Goal: Task Accomplishment & Management: Use online tool/utility

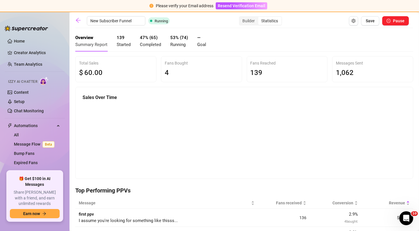
click at [81, 17] on div "New Subscriber Funnel Running Builder Statistics Save Pause" at bounding box center [242, 20] width 334 height 9
click at [79, 23] on icon "arrow-left" at bounding box center [78, 20] width 6 height 6
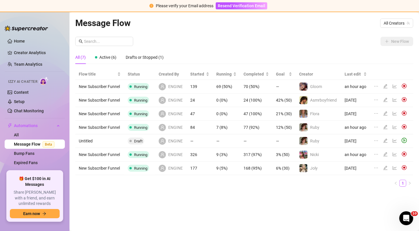
click at [393, 170] on div at bounding box center [395, 168] width 7 height 6
click at [393, 169] on icon "line-chart" at bounding box center [395, 168] width 4 height 4
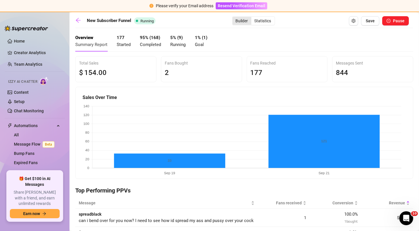
click at [240, 21] on div "Builder" at bounding box center [241, 21] width 19 height 8
click at [234, 18] on input "Builder" at bounding box center [234, 18] width 0 height 0
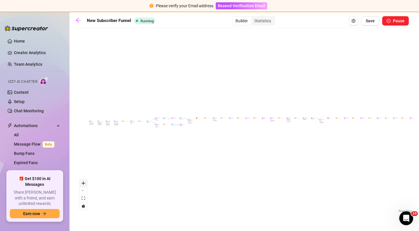
click at [83, 183] on icon "zoom in" at bounding box center [83, 183] width 3 height 3
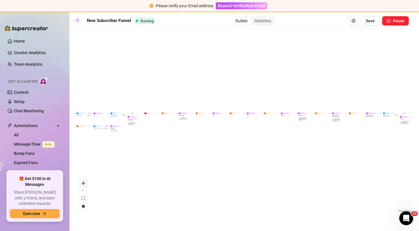
click at [83, 183] on icon "zoom in" at bounding box center [83, 183] width 3 height 3
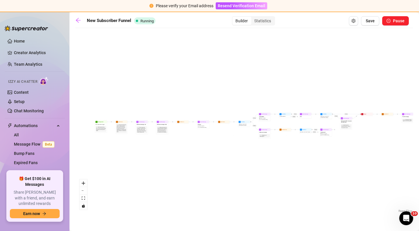
drag, startPoint x: 112, startPoint y: 146, endPoint x: 375, endPoint y: 140, distance: 262.4
click at [375, 140] on div "If True If True If True If True If False If False If False If False If True If …" at bounding box center [244, 122] width 338 height 183
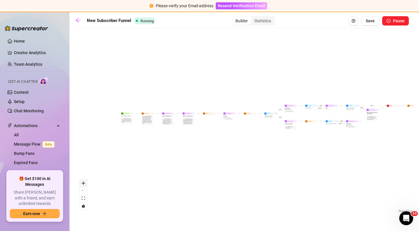
click at [83, 182] on icon "zoom in" at bounding box center [83, 183] width 3 height 3
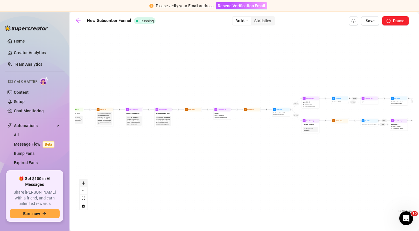
click at [83, 182] on icon "zoom in" at bounding box center [83, 183] width 3 height 3
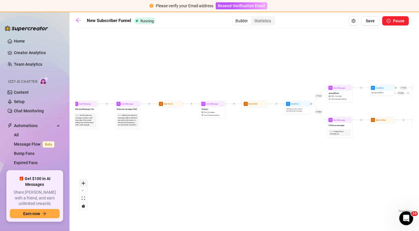
click at [83, 182] on icon "zoom in" at bounding box center [83, 183] width 3 height 3
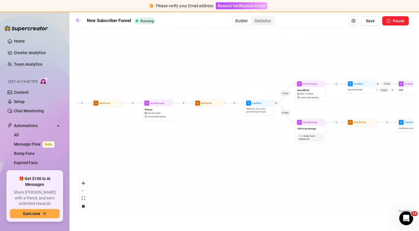
drag, startPoint x: 152, startPoint y: 106, endPoint x: 103, endPoint y: 109, distance: 49.6
click at [103, 109] on div "If True If True If True If True If False If False If False If False If True If …" at bounding box center [244, 122] width 338 height 183
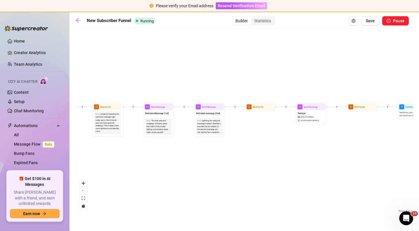
drag, startPoint x: 236, startPoint y: 132, endPoint x: 392, endPoint y: 134, distance: 155.8
click at [392, 134] on div "If True If True If True If True If False If False If False If False If True If …" at bounding box center [244, 122] width 338 height 183
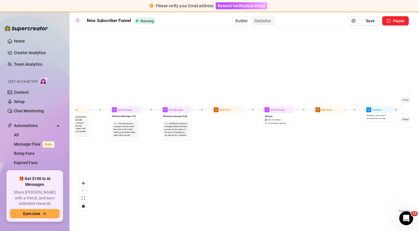
drag, startPoint x: 342, startPoint y: 122, endPoint x: 300, endPoint y: 129, distance: 42.5
click at [300, 129] on div "If True If True If True If True If False If False If False If False If True If …" at bounding box center [244, 122] width 338 height 183
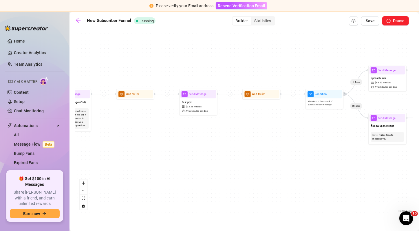
drag, startPoint x: 308, startPoint y: 137, endPoint x: 243, endPoint y: 123, distance: 66.5
click at [243, 123] on div "If True If True If True If True If False If False If False If False If True If …" at bounding box center [244, 122] width 338 height 183
click at [206, 106] on div "first ppv $ 33 , 26 medias Avoid double sending" at bounding box center [198, 106] width 36 height 16
type textarea "I assume you're looking for something like thisss..."
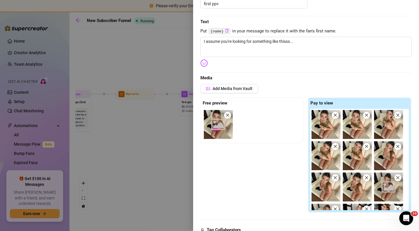
scroll to position [173, 0]
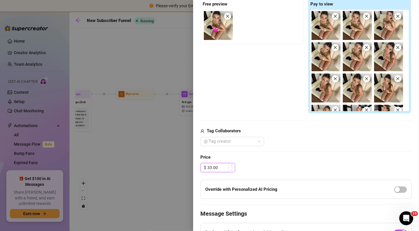
click at [208, 168] on input "33.00" at bounding box center [221, 167] width 28 height 9
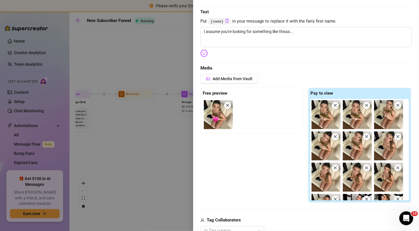
scroll to position [81, 0]
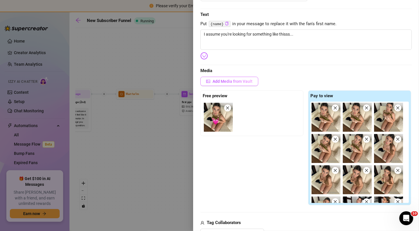
click at [239, 79] on span "Add Media from Vault" at bounding box center [232, 81] width 40 height 5
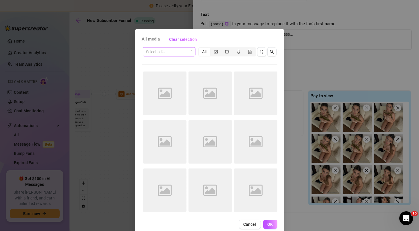
click at [189, 54] on span at bounding box center [169, 51] width 46 height 9
click at [200, 65] on div "Select a list All Image placeholder Image placeholder Image placeholder Image p…" at bounding box center [209, 131] width 135 height 170
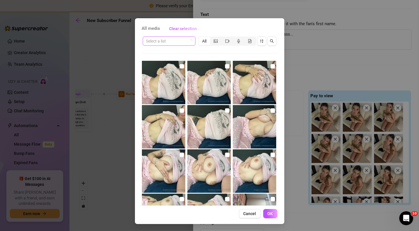
click at [175, 41] on input "search" at bounding box center [166, 41] width 41 height 9
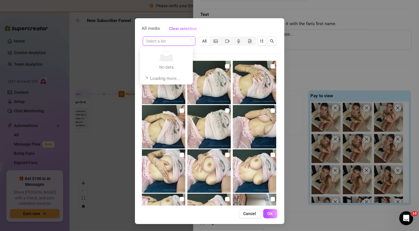
click at [207, 57] on div "Select a list All 00:12 00:19" at bounding box center [209, 121] width 135 height 170
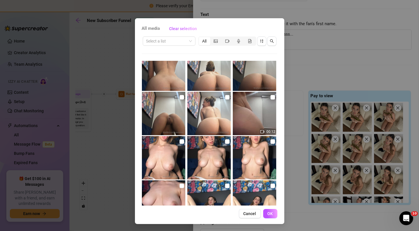
scroll to position [218, 0]
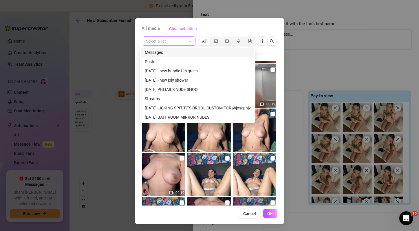
click at [190, 45] on div "Select a list" at bounding box center [169, 40] width 53 height 9
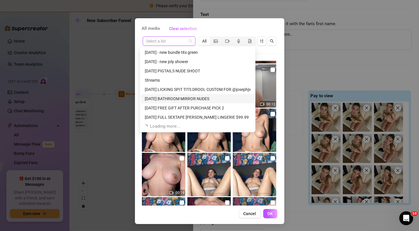
click at [188, 100] on div "[DATE] BATHROOM MIRROR NUDES" at bounding box center [198, 99] width 106 height 6
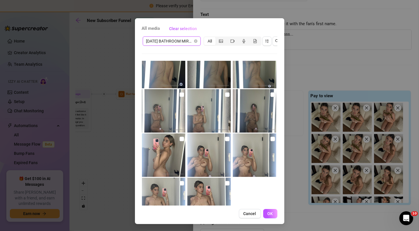
scroll to position [0, 0]
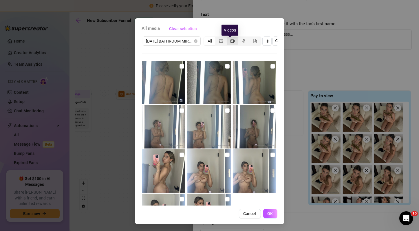
click at [230, 39] on icon "video-camera" at bounding box center [232, 41] width 4 height 4
click at [228, 38] on input "segmented control" at bounding box center [228, 38] width 0 height 0
click at [219, 41] on icon "picture" at bounding box center [221, 41] width 4 height 4
click at [217, 38] on input "segmented control" at bounding box center [217, 38] width 0 height 0
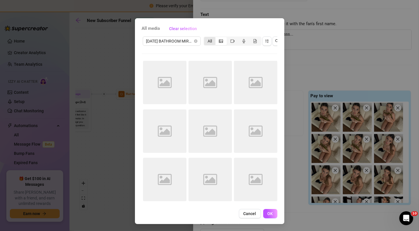
click at [208, 41] on div "All" at bounding box center [209, 41] width 11 height 8
click at [206, 38] on input "All" at bounding box center [206, 38] width 0 height 0
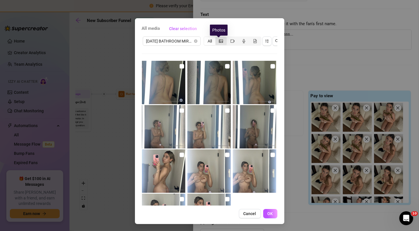
click at [219, 41] on icon "picture" at bounding box center [221, 41] width 4 height 4
click at [217, 38] on input "segmented control" at bounding box center [217, 38] width 0 height 0
click at [205, 45] on div "All" at bounding box center [209, 41] width 11 height 8
click at [206, 38] on input "All" at bounding box center [206, 38] width 0 height 0
click at [205, 40] on div "All" at bounding box center [209, 41] width 11 height 8
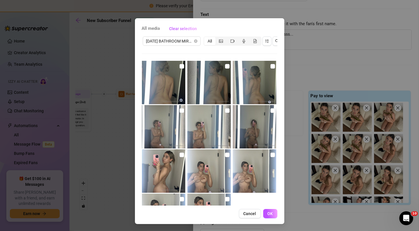
click at [206, 38] on input "All" at bounding box center [206, 38] width 0 height 0
click at [187, 42] on span "[DATE] BATHROOM MIRROR NUDES" at bounding box center [171, 41] width 51 height 9
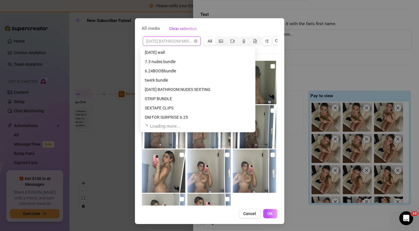
scroll to position [204, 0]
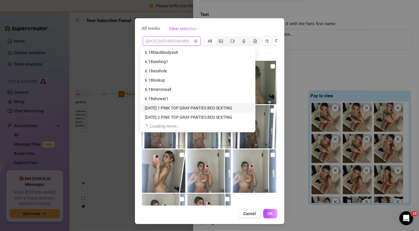
click at [191, 106] on div "[DATE] 1 PINK TOP GRAY PANTIES BED SEXTING" at bounding box center [198, 108] width 106 height 6
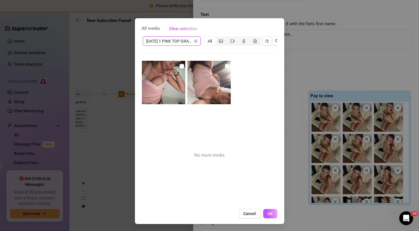
click at [178, 37] on span "[DATE] 1 PINK TOP GRAY PANTIES BED SEXTING" at bounding box center [171, 41] width 51 height 9
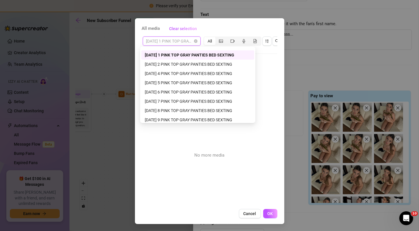
scroll to position [269, 0]
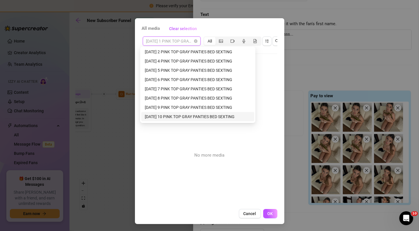
click at [186, 116] on div "[DATE] 10 PINK TOP GRAY PANTIES BED SEXTING" at bounding box center [198, 116] width 106 height 6
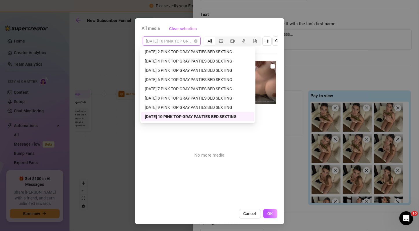
click at [186, 42] on span "[DATE] 10 PINK TOP GRAY PANTIES BED SEXTING" at bounding box center [171, 41] width 51 height 9
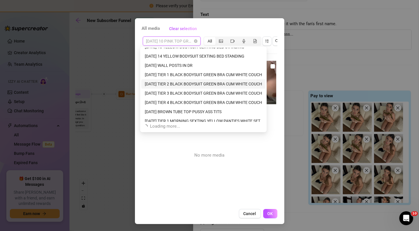
scroll to position [667, 0]
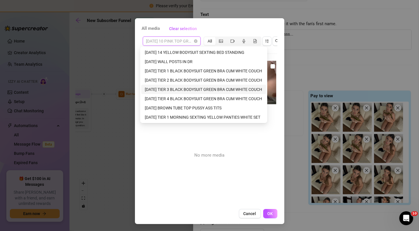
click at [202, 90] on div "[DATE] TIER 3 BLACK BODYSUIT GREEN BRA CUM WHITE COUCH" at bounding box center [204, 89] width 118 height 6
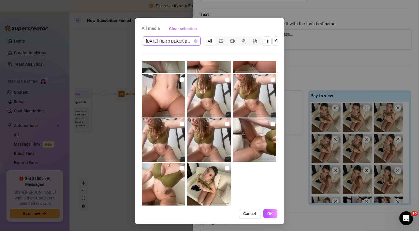
scroll to position [0, 0]
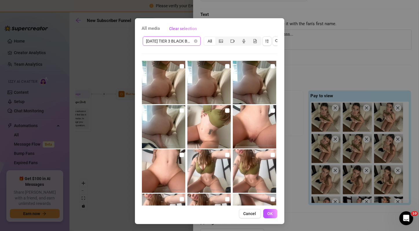
click at [173, 39] on span "[DATE] TIER 3 BLACK BODYSUIT GREEN BRA CUM WHITE COUCH" at bounding box center [171, 41] width 51 height 9
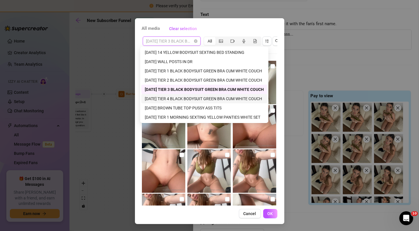
click at [181, 98] on div "[DATE] TIER 4 BLACK BODYSUIT GREEN BRA CUM WHITE COUCH" at bounding box center [204, 99] width 119 height 6
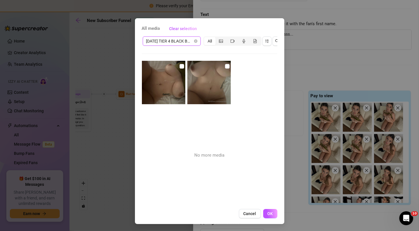
click at [181, 40] on span "[DATE] TIER 4 BLACK BODYSUIT GREEN BRA CUM WHITE COUCH" at bounding box center [171, 41] width 51 height 9
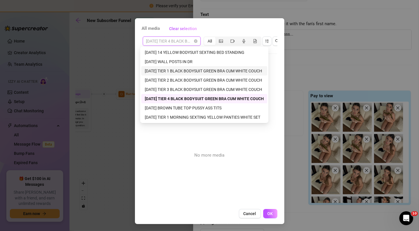
click at [185, 72] on div "[DATE] TIER 1 BLACK BODYSUIT GREEN BRA CUM WHITE COUCH" at bounding box center [204, 71] width 119 height 6
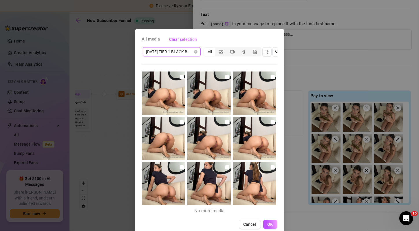
click at [177, 48] on span "[DATE] TIER 1 BLACK BODYSUIT GREEN BRA CUM WHITE COUCH" at bounding box center [171, 51] width 51 height 9
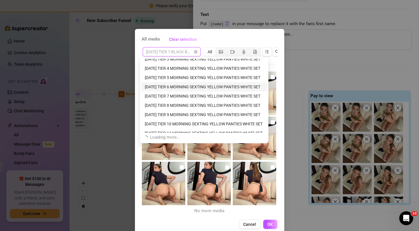
scroll to position [738, 0]
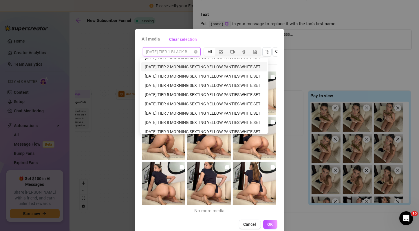
click at [189, 67] on div "[DATE] TIER 2 MORNING SEXTING YELLOW PANTIES WHITE SET" at bounding box center [204, 67] width 119 height 6
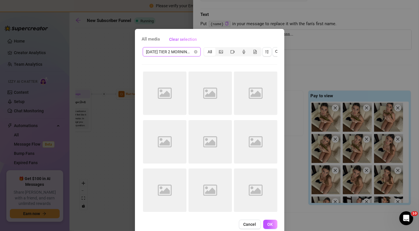
scroll to position [16, 0]
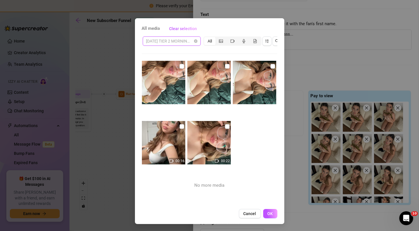
click at [183, 39] on span "[DATE] TIER 2 MORNING SEXTING YELLOW PANTIES WHITE SET" at bounding box center [171, 41] width 51 height 9
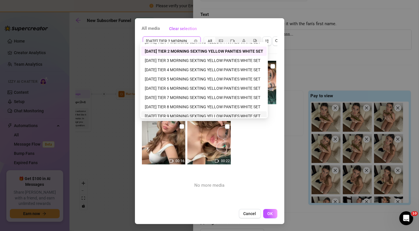
click at [234, 142] on div "00:16 00:22 No more media" at bounding box center [209, 133] width 135 height 145
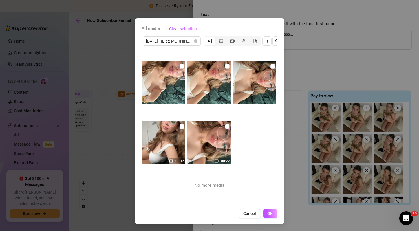
click at [225, 124] on input "checkbox" at bounding box center [227, 126] width 5 height 5
checkbox input "true"
click at [179, 124] on input "checkbox" at bounding box center [181, 126] width 5 height 5
checkbox input "true"
click at [268, 215] on span "OK" at bounding box center [271, 213] width 6 height 5
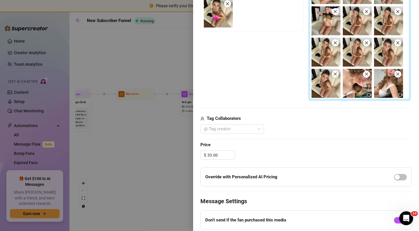
scroll to position [184, 0]
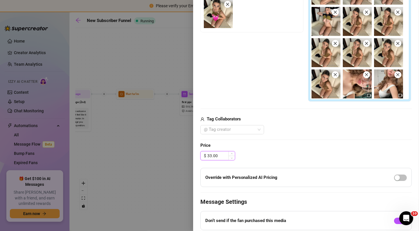
click at [211, 155] on input "33.00" at bounding box center [221, 155] width 28 height 9
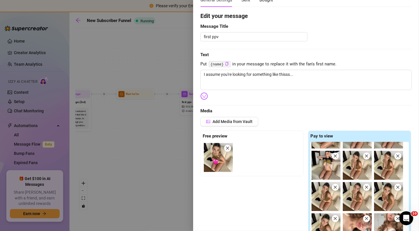
scroll to position [0, 0]
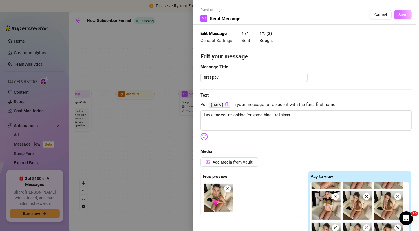
type input "19.00"
click at [398, 16] on span "Save" at bounding box center [402, 14] width 9 height 5
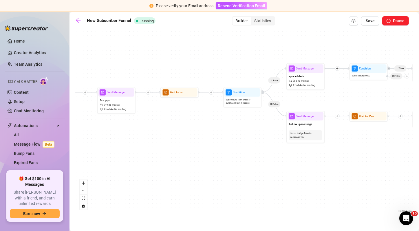
drag, startPoint x: 282, startPoint y: 130, endPoint x: 200, endPoint y: 128, distance: 81.9
click at [200, 128] on div "If True If True If True If True If False If False If False If False If True If …" at bounding box center [244, 122] width 338 height 183
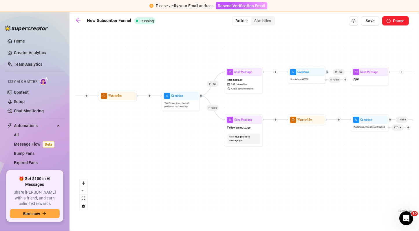
drag, startPoint x: 252, startPoint y: 125, endPoint x: 191, endPoint y: 129, distance: 61.8
click at [191, 129] on div "If True If True If True If True If False If False If False If False If True If …" at bounding box center [244, 122] width 338 height 183
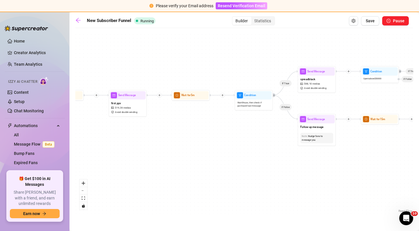
drag, startPoint x: 288, startPoint y: 106, endPoint x: 361, endPoint y: 106, distance: 73.0
click at [361, 106] on div "If True If True If True If True If False If False If False If False If True If …" at bounding box center [244, 122] width 338 height 183
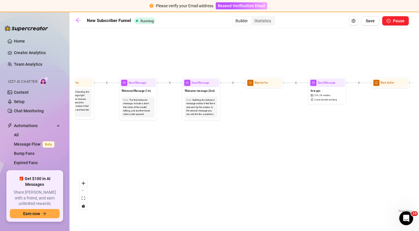
drag, startPoint x: 206, startPoint y: 133, endPoint x: 405, endPoint y: 120, distance: 199.9
click at [405, 120] on div "If True If True If True If True If False If False If False If False If True If …" at bounding box center [244, 122] width 338 height 183
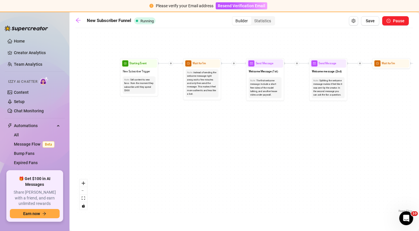
drag, startPoint x: 270, startPoint y: 128, endPoint x: 397, endPoint y: 109, distance: 128.6
click at [397, 109] on div "If True If True If True If True If False If False If False If False If True If …" at bounding box center [244, 122] width 338 height 183
click at [370, 23] on span "Save" at bounding box center [370, 21] width 9 height 5
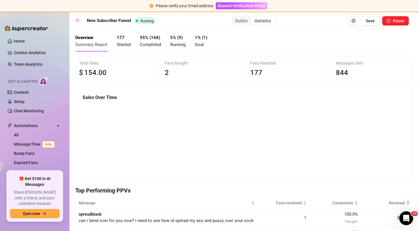
click at [237, 25] on div "Builder Statistics" at bounding box center [253, 20] width 43 height 9
click at [239, 20] on div "Builder" at bounding box center [241, 21] width 19 height 8
click at [234, 18] on input "Builder" at bounding box center [234, 18] width 0 height 0
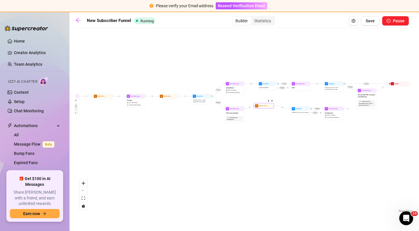
click at [258, 107] on span "clock-circle" at bounding box center [256, 105] width 3 height 3
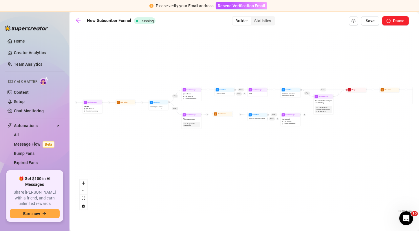
drag, startPoint x: 269, startPoint y: 128, endPoint x: 210, endPoint y: 135, distance: 59.1
click at [210, 135] on div "If True If True If True If True If False If False If False If False If True If …" at bounding box center [244, 122] width 338 height 183
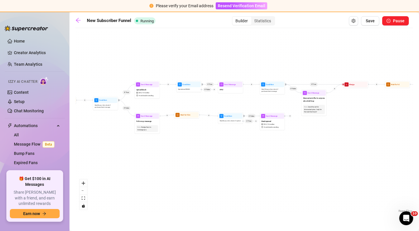
drag, startPoint x: 278, startPoint y: 132, endPoint x: 218, endPoint y: 145, distance: 61.3
click at [218, 145] on div "If True If True If True If True If False If False If False If False If True If …" at bounding box center [244, 122] width 338 height 183
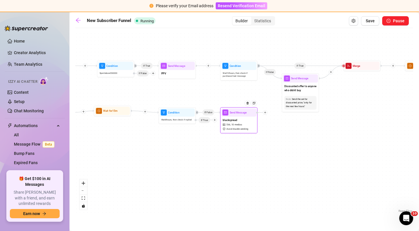
click at [246, 115] on div at bounding box center [249, 105] width 16 height 19
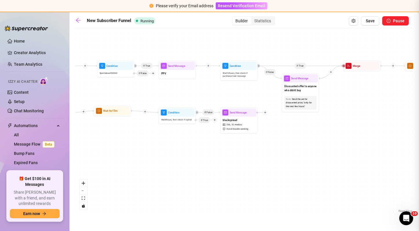
type textarea "maybe you need to see how id spread my ass and pussy over your cock"
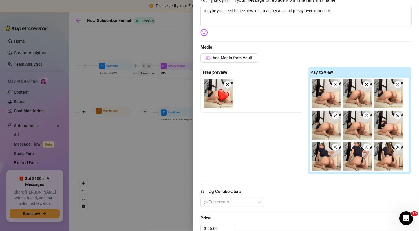
scroll to position [103, 0]
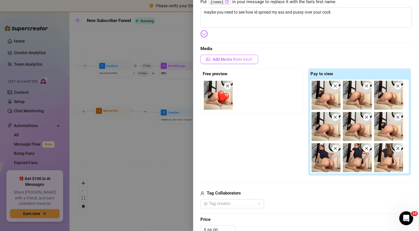
click at [243, 62] on button "Add Media from Vault" at bounding box center [229, 59] width 58 height 9
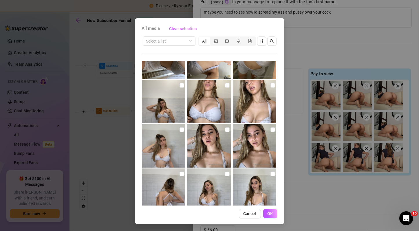
scroll to position [1135, 0]
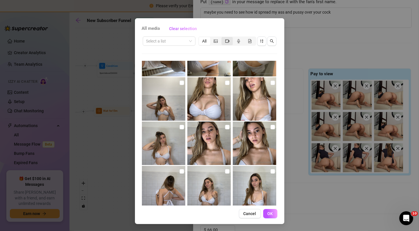
click at [221, 41] on div "segmented control" at bounding box center [226, 41] width 11 height 8
click at [223, 38] on input "segmented control" at bounding box center [223, 38] width 0 height 0
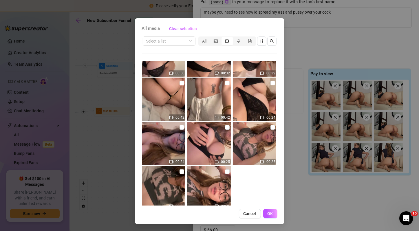
scroll to position [2235, 0]
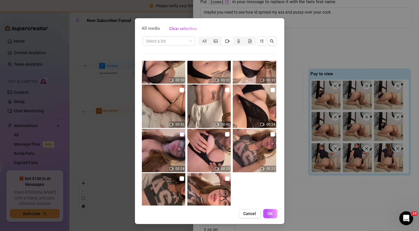
click at [179, 136] on label at bounding box center [181, 134] width 5 height 6
click at [179, 136] on input "checkbox" at bounding box center [181, 134] width 5 height 5
checkbox input "true"
click at [264, 86] on img at bounding box center [254, 106] width 43 height 43
checkbox input "true"
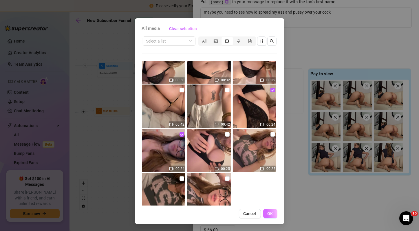
click at [268, 212] on span "OK" at bounding box center [271, 213] width 6 height 5
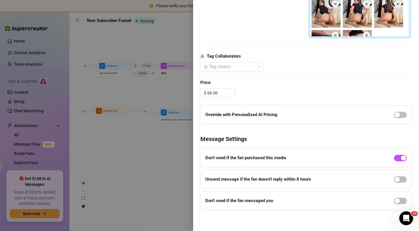
scroll to position [0, 0]
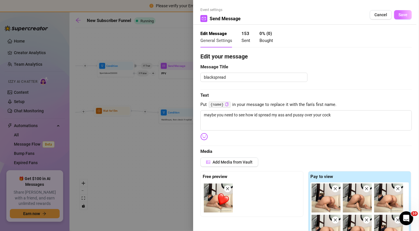
click at [404, 14] on button "Save" at bounding box center [403, 14] width 18 height 9
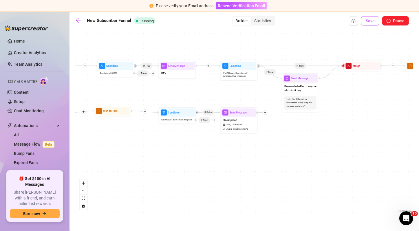
click at [364, 23] on button "Save" at bounding box center [370, 20] width 18 height 9
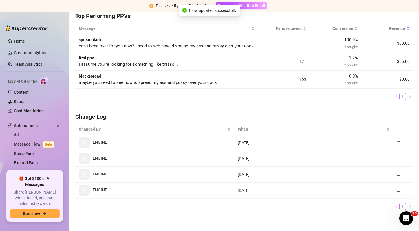
scroll to position [175, 0]
